Goal: Find specific page/section: Find specific page/section

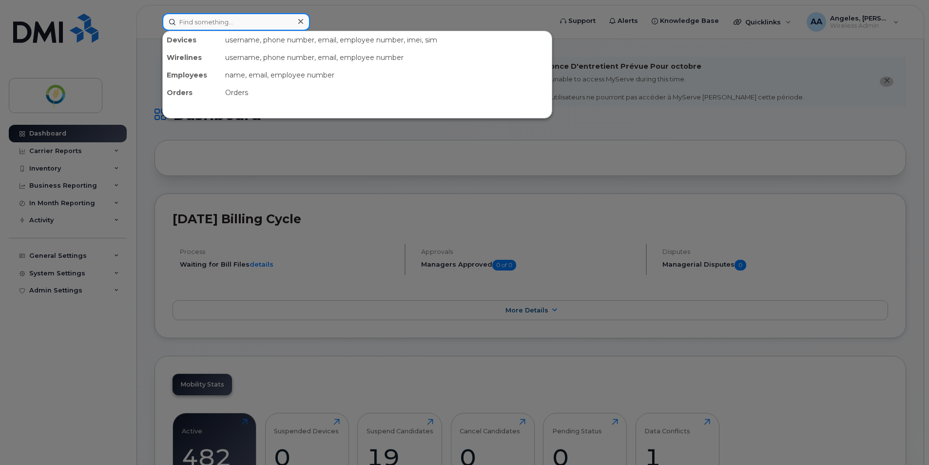
click at [211, 28] on input at bounding box center [236, 22] width 148 height 18
click at [212, 23] on input at bounding box center [236, 22] width 148 height 18
click at [207, 27] on input at bounding box center [236, 22] width 148 height 18
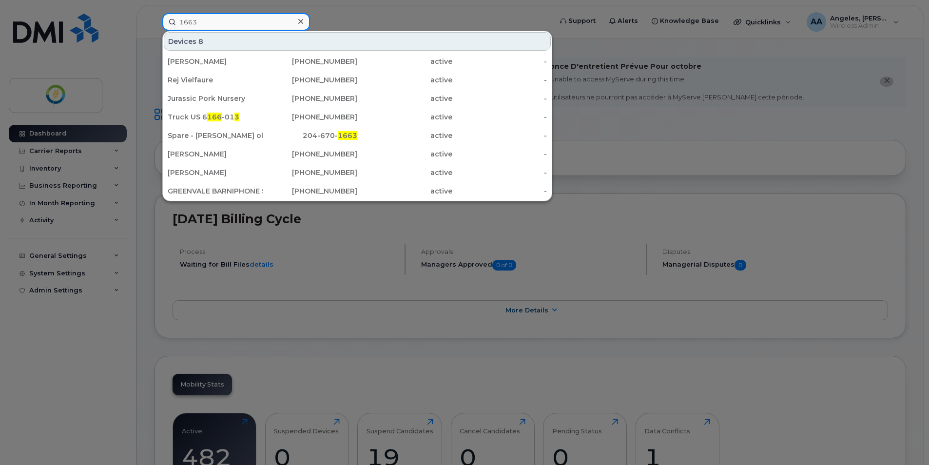
type input "1663"
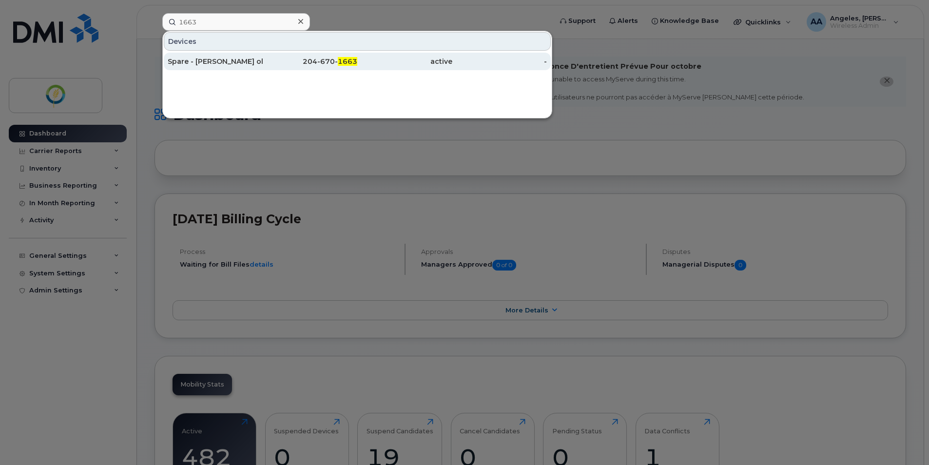
click at [362, 67] on div "active" at bounding box center [404, 62] width 95 height 18
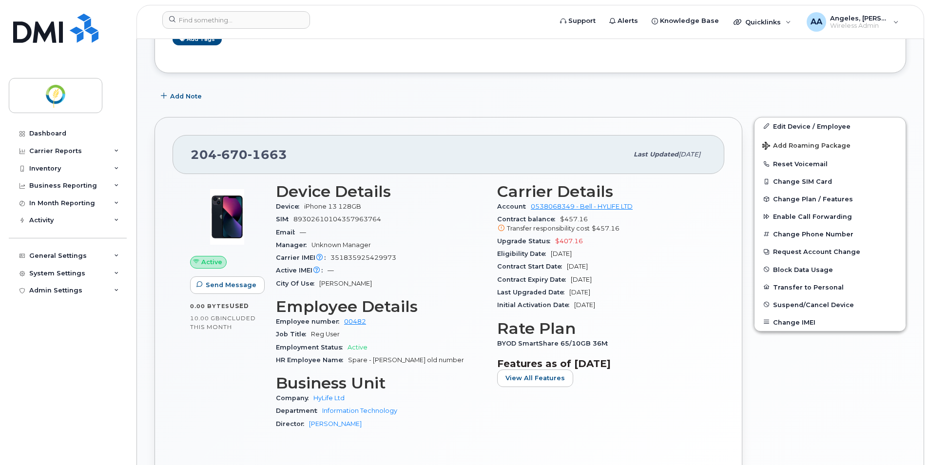
scroll to position [285, 0]
